Goal: Task Accomplishment & Management: Manage account settings

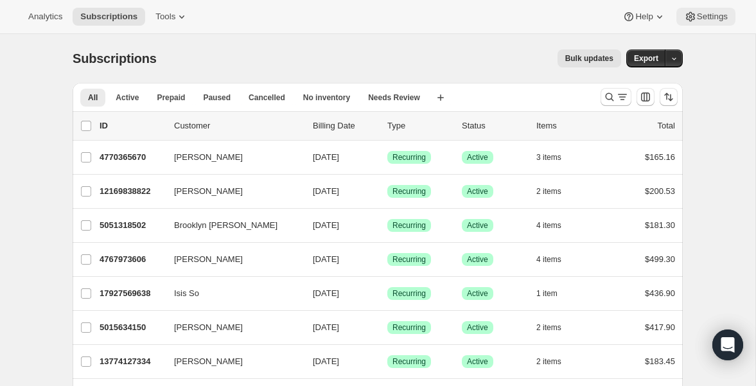
click at [709, 18] on span "Settings" at bounding box center [712, 17] width 31 height 10
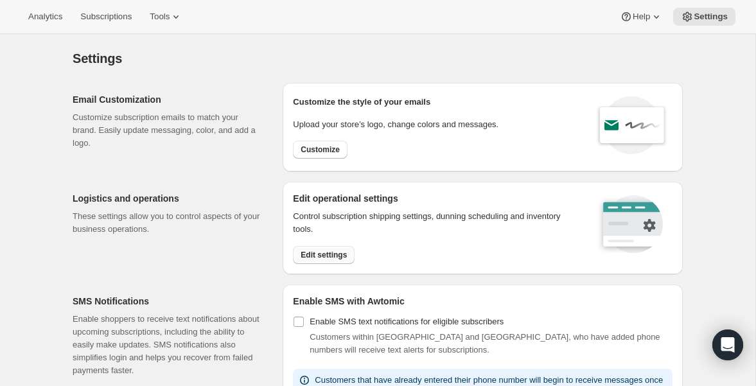
click at [337, 252] on span "Edit settings" at bounding box center [323, 255] width 46 height 10
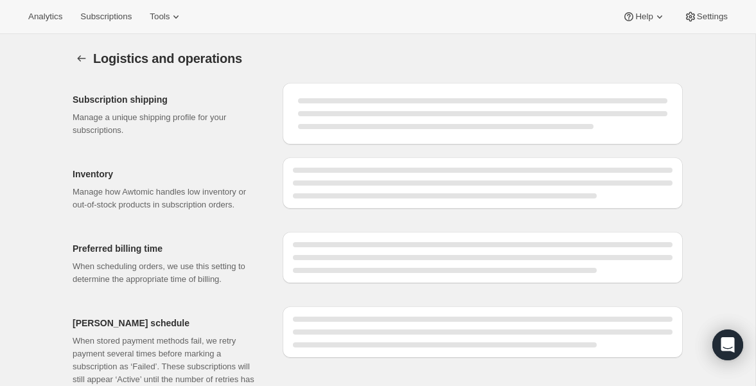
select select "DAY"
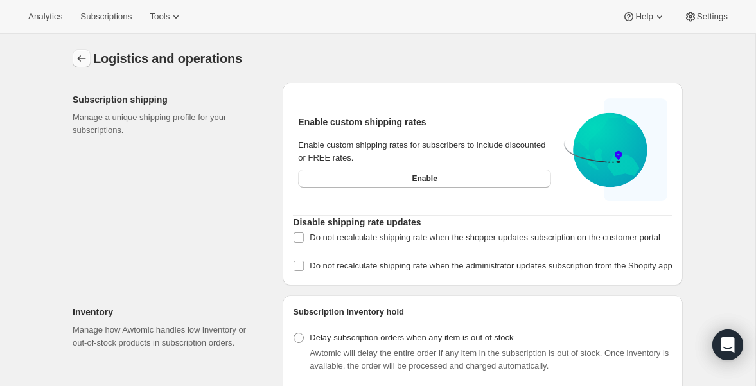
click at [80, 54] on icon "Settings" at bounding box center [81, 58] width 13 height 13
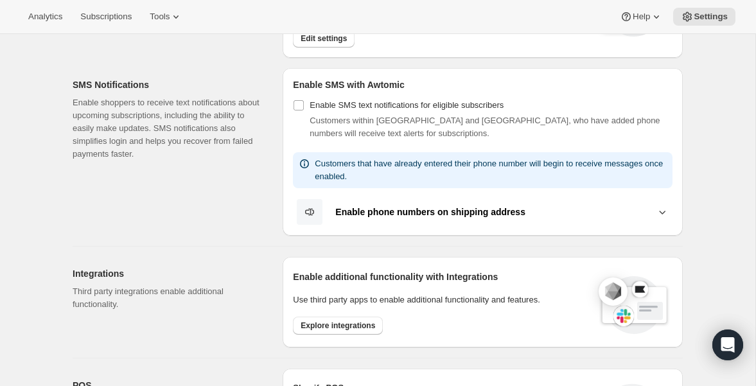
scroll to position [220, 0]
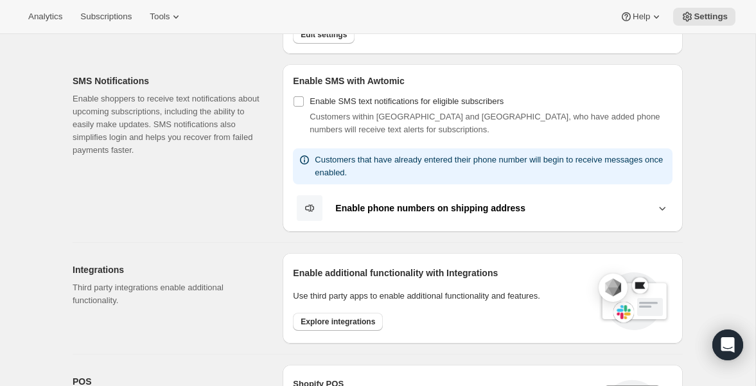
click at [663, 204] on icon at bounding box center [662, 208] width 13 height 13
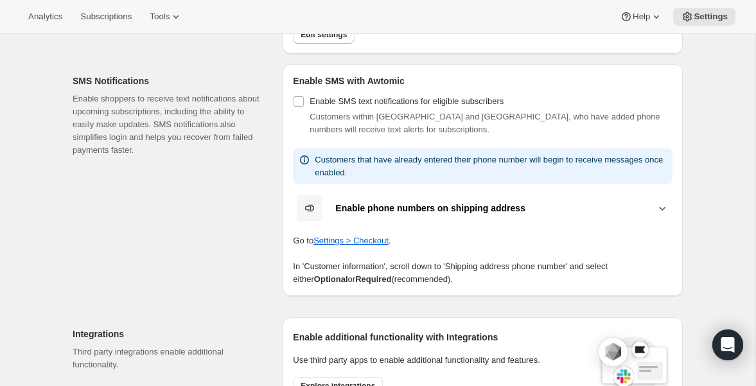
click at [663, 204] on icon at bounding box center [662, 208] width 13 height 13
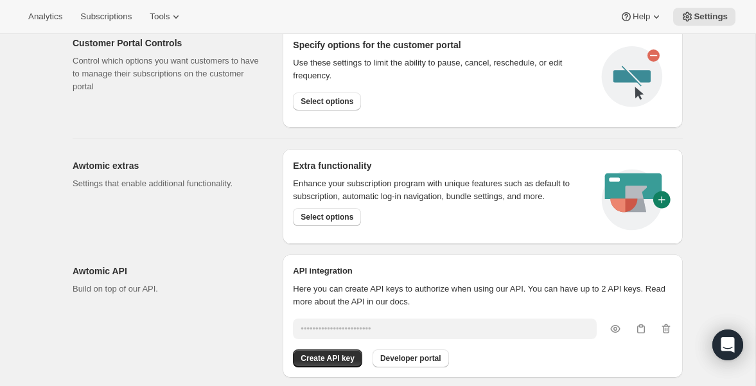
scroll to position [671, 0]
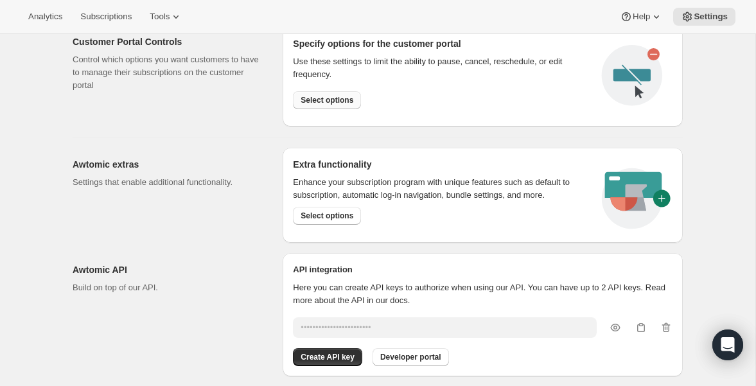
click at [331, 99] on span "Select options" at bounding box center [326, 100] width 53 height 10
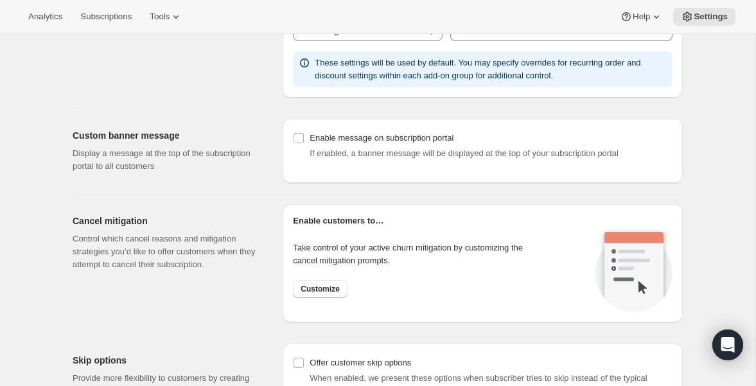
scroll to position [828, 0]
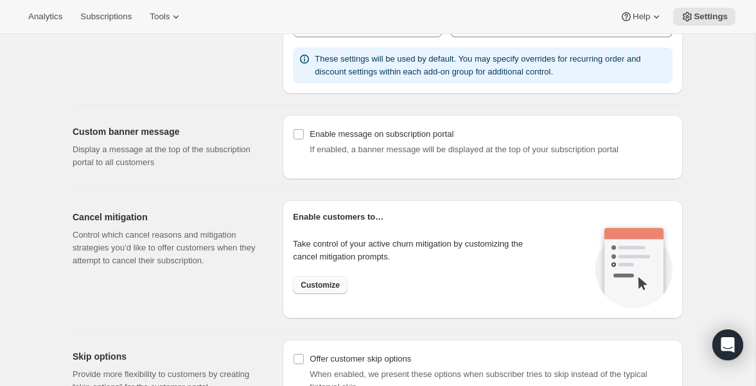
click at [324, 283] on span "Customize" at bounding box center [319, 285] width 39 height 10
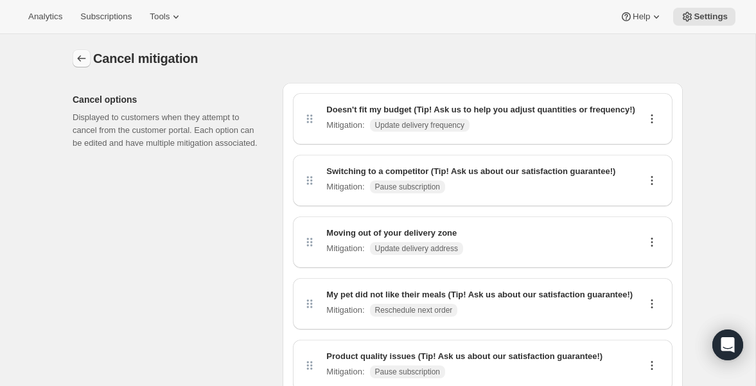
click at [79, 59] on icon "Customer Portal Controls" at bounding box center [81, 58] width 13 height 13
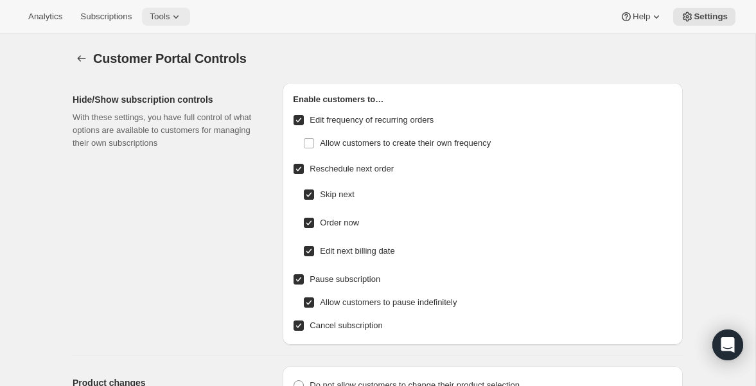
click at [180, 16] on icon at bounding box center [176, 16] width 13 height 13
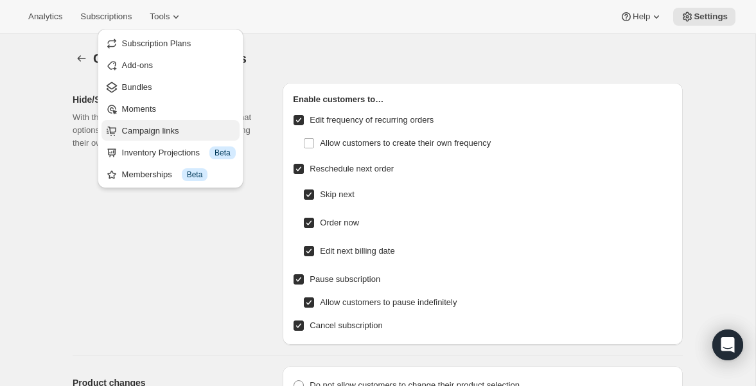
click at [180, 135] on span "Campaign links" at bounding box center [179, 131] width 114 height 13
